Goal: Task Accomplishment & Management: Complete application form

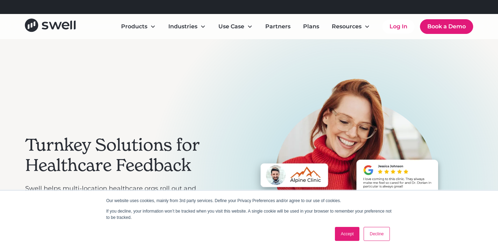
click at [343, 234] on link "Accept" at bounding box center [347, 234] width 25 height 14
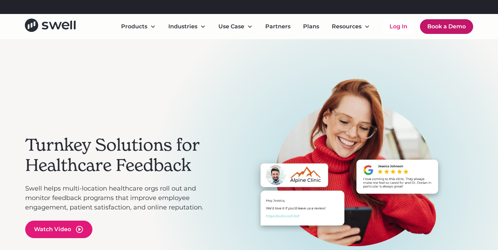
click at [435, 26] on link "Book a Demo" at bounding box center [446, 26] width 53 height 15
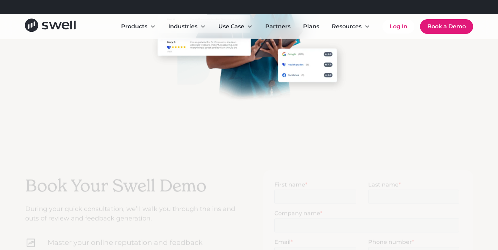
scroll to position [123, 0]
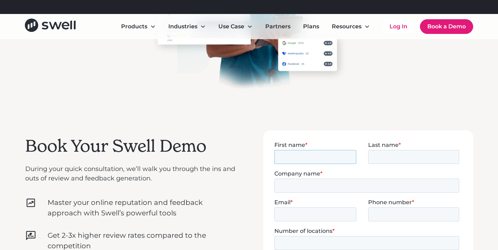
click at [325, 156] on input "First name *" at bounding box center [315, 157] width 82 height 14
type input "Louis"
click at [382, 154] on input "Last name *" at bounding box center [413, 157] width 91 height 14
type input "Spear"
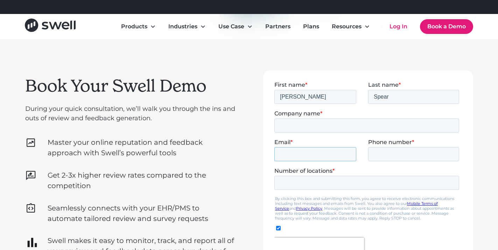
click at [298, 154] on input "Email *" at bounding box center [315, 154] width 82 height 14
type input "lspear817@gmail.com"
click at [393, 157] on input "Phone number *" at bounding box center [413, 154] width 91 height 14
type input "240688056`"
click at [369, 182] on div "Number of locations *" at bounding box center [368, 178] width 188 height 22
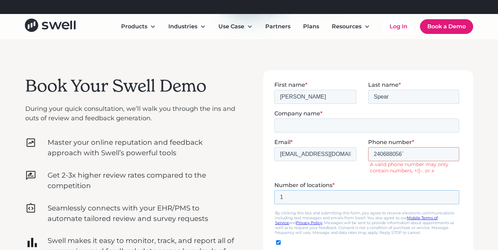
type input "1"
click at [408, 158] on input "240688056`" at bounding box center [413, 154] width 91 height 14
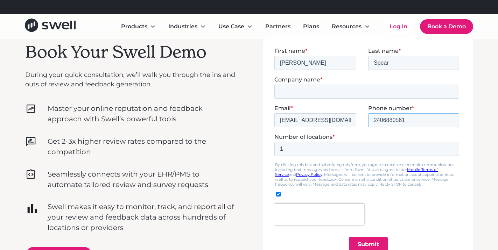
scroll to position [294, 0]
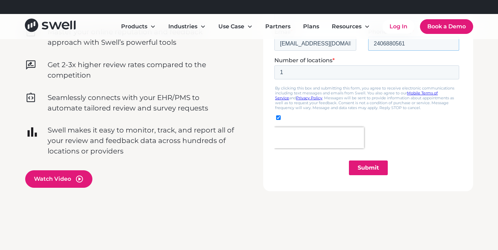
type input "2406880561"
click at [366, 173] on input "Submit" at bounding box center [368, 168] width 39 height 15
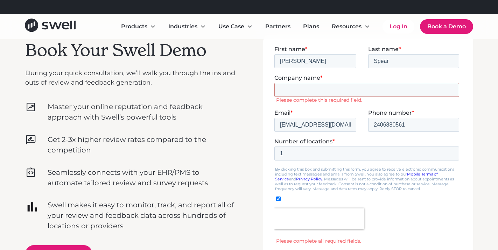
scroll to position [213, 0]
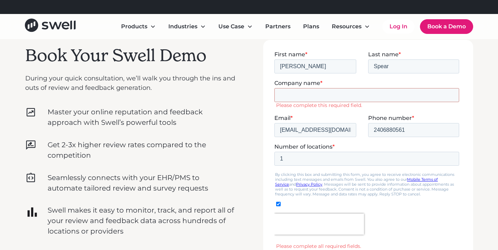
click at [337, 102] on label "Please complete this required field." at bounding box center [369, 105] width 186 height 6
click at [324, 97] on input "Company name *" at bounding box center [366, 95] width 185 height 14
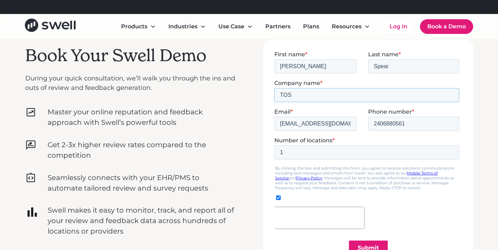
type input "TOS"
click at [254, 170] on div "Book Your Swell Demo During your quick consultation, we’ll walk you through the…" at bounding box center [249, 159] width 448 height 239
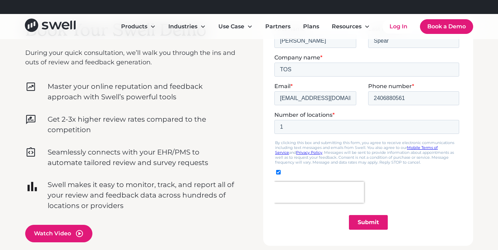
scroll to position [247, 0]
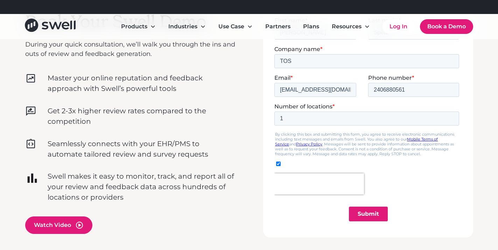
click at [362, 211] on input "Submit" at bounding box center [368, 213] width 39 height 15
